Goal: Task Accomplishment & Management: Use online tool/utility

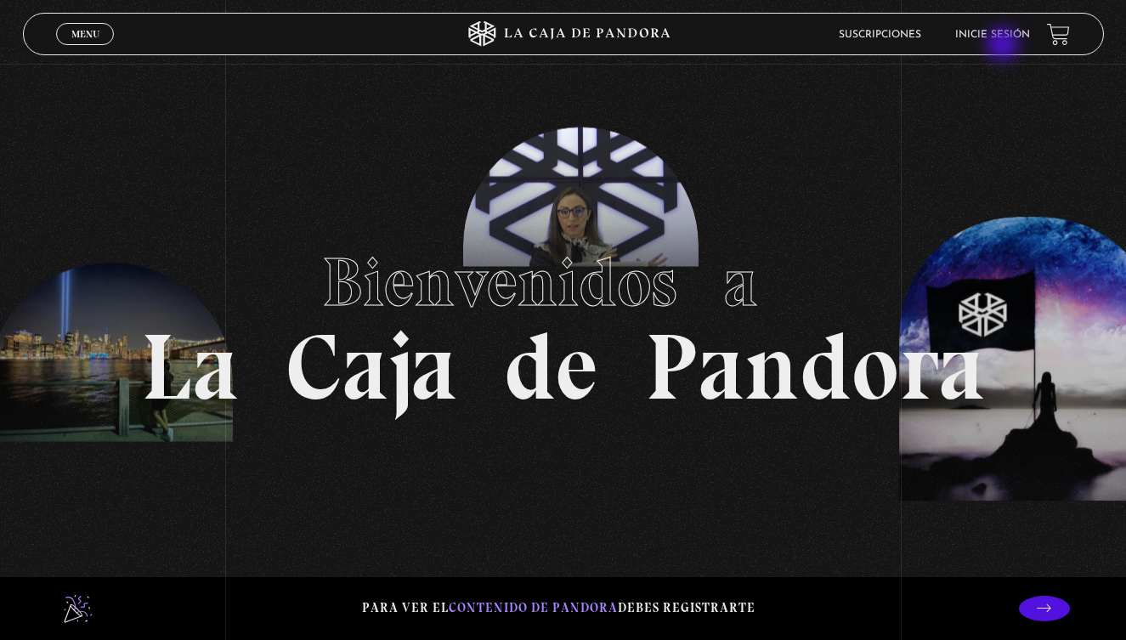
click at [1006, 46] on li "Inicie sesión" at bounding box center [992, 34] width 75 height 26
click at [1006, 26] on li "Inicie sesión" at bounding box center [992, 34] width 75 height 26
click at [1006, 31] on link "Inicie sesión" at bounding box center [992, 35] width 75 height 10
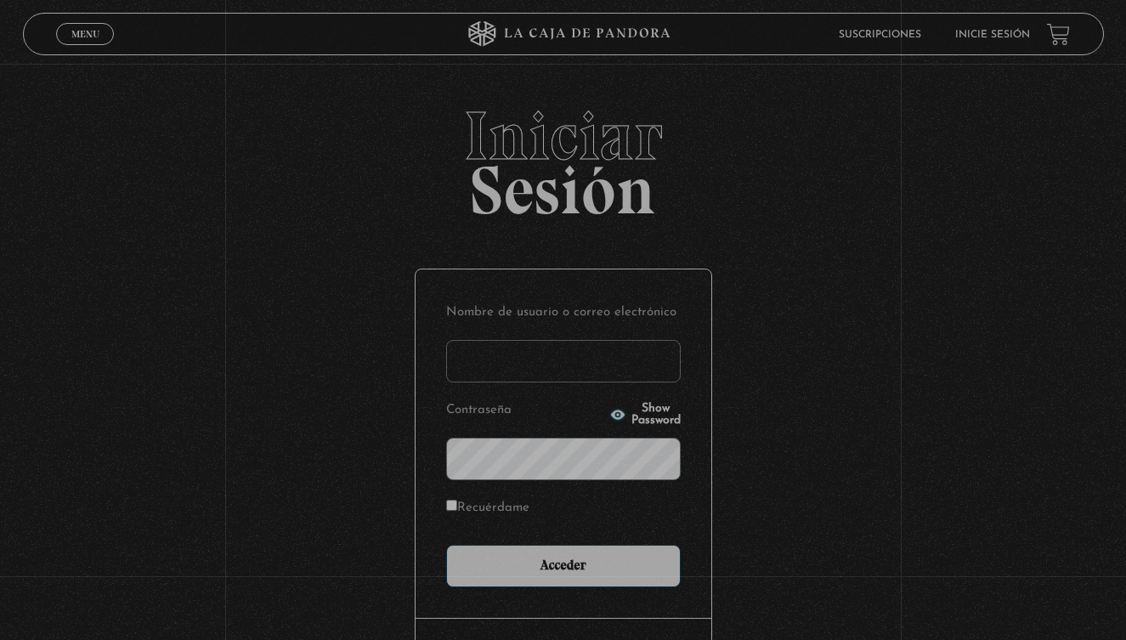
type input "anyeri_barrantes@hotmail.com"
click at [563, 564] on input "Acceder" at bounding box center [563, 566] width 235 height 43
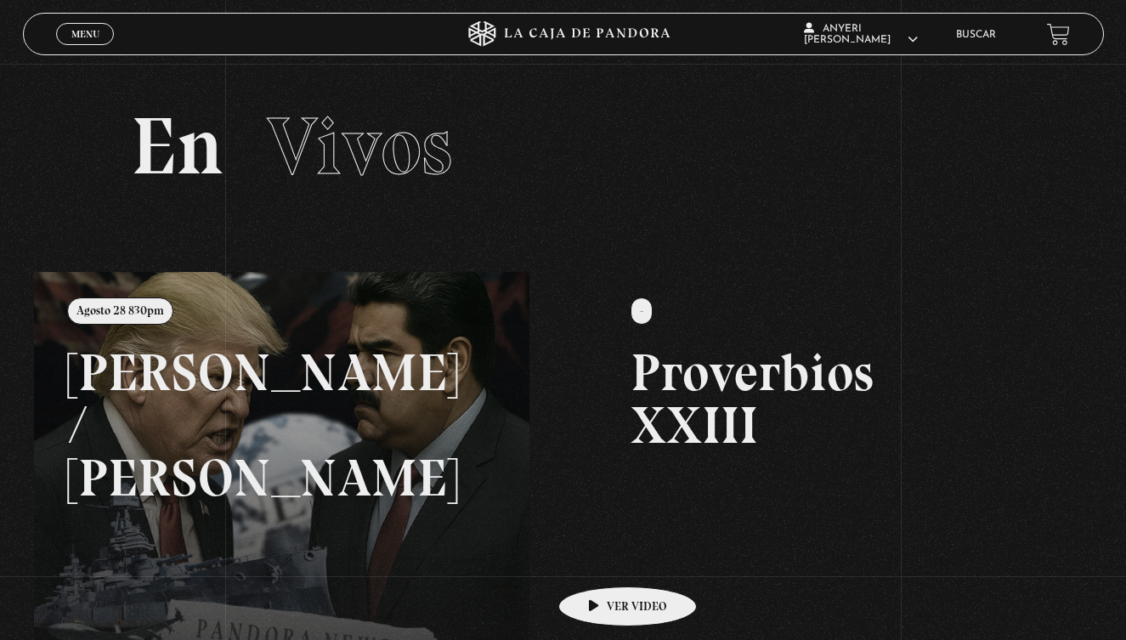
scroll to position [36, 0]
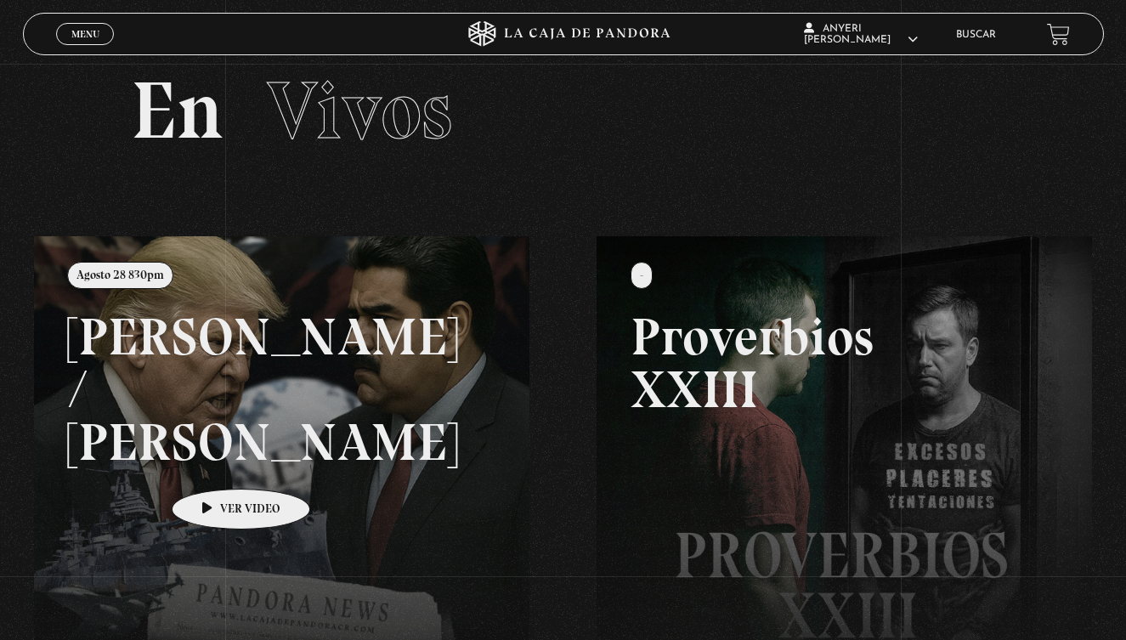
click at [213, 463] on link at bounding box center [597, 556] width 1126 height 640
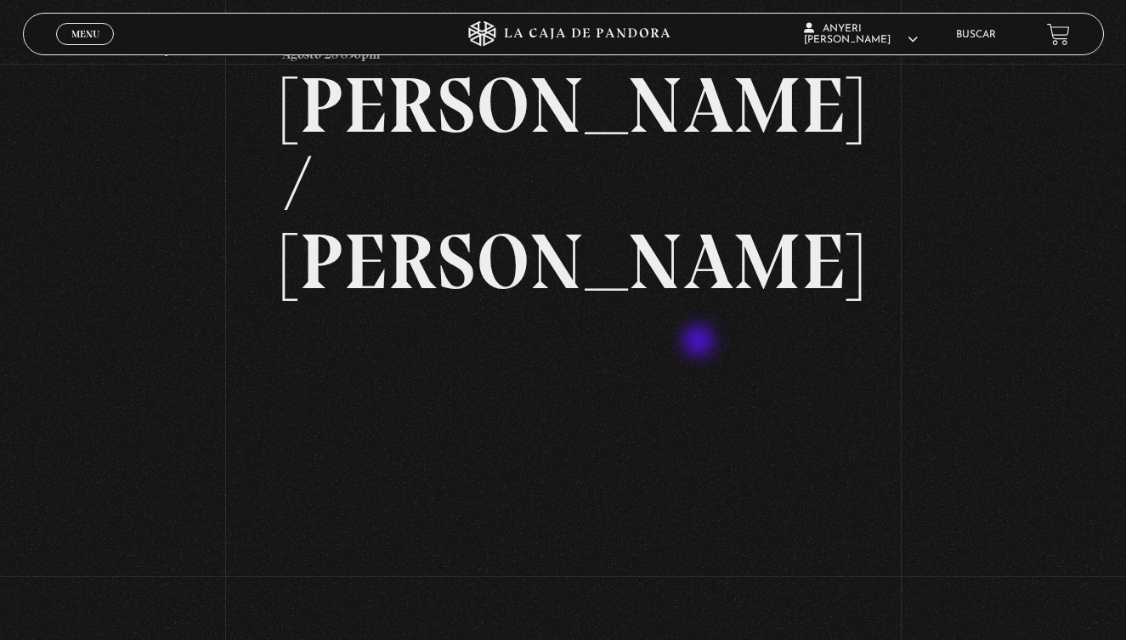
scroll to position [98, 0]
